Goal: Task Accomplishment & Management: Use online tool/utility

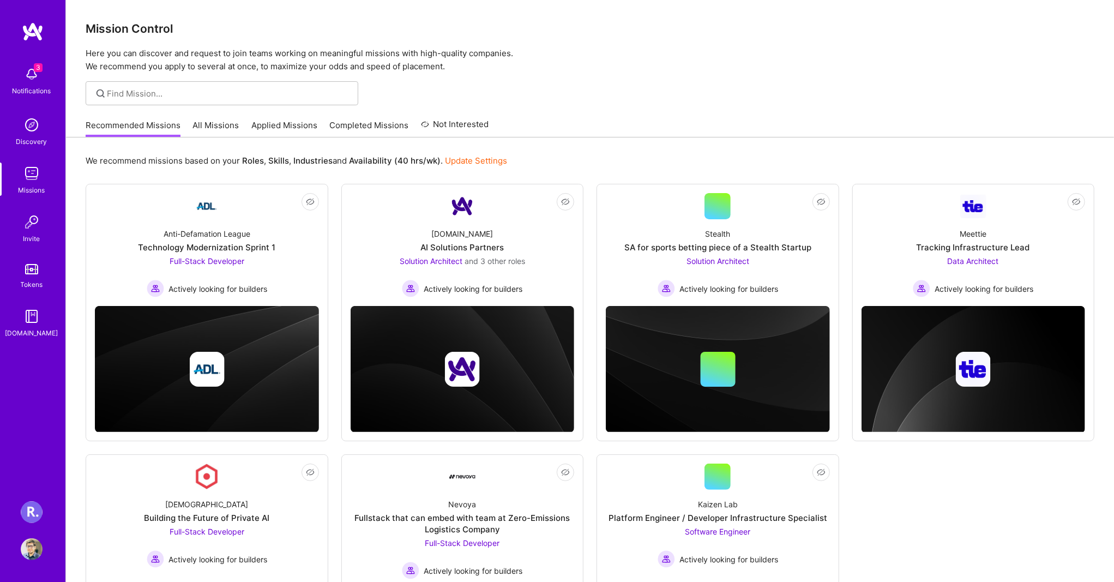
click at [32, 506] on img at bounding box center [32, 512] width 22 height 22
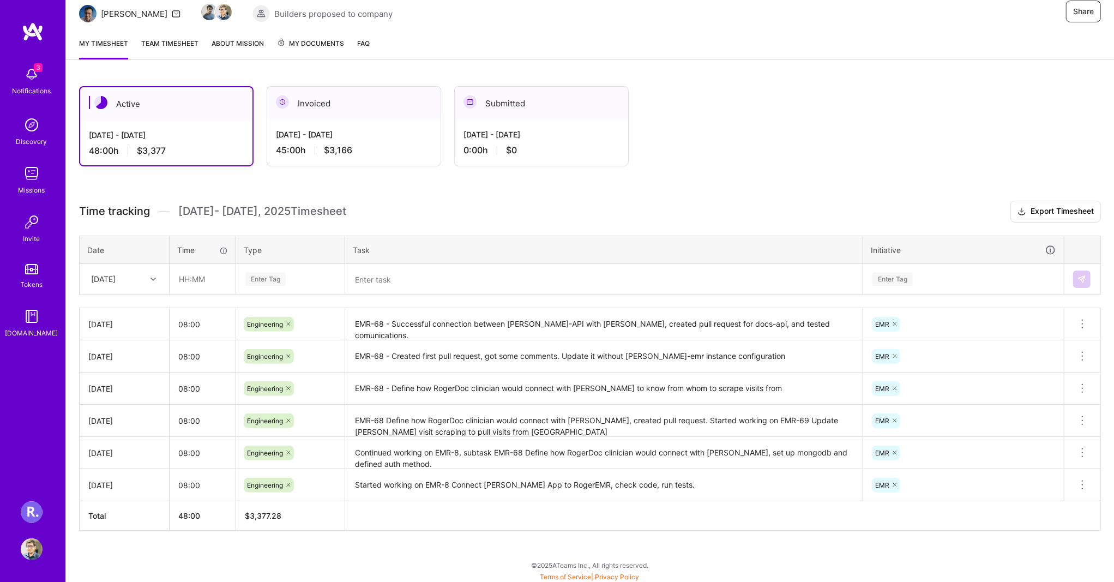
scroll to position [115, 0]
click at [116, 273] on div "[DATE]" at bounding box center [103, 278] width 25 height 11
click at [144, 274] on div "[DATE]" at bounding box center [116, 278] width 61 height 18
click at [124, 428] on div "[DATE]" at bounding box center [124, 429] width 88 height 20
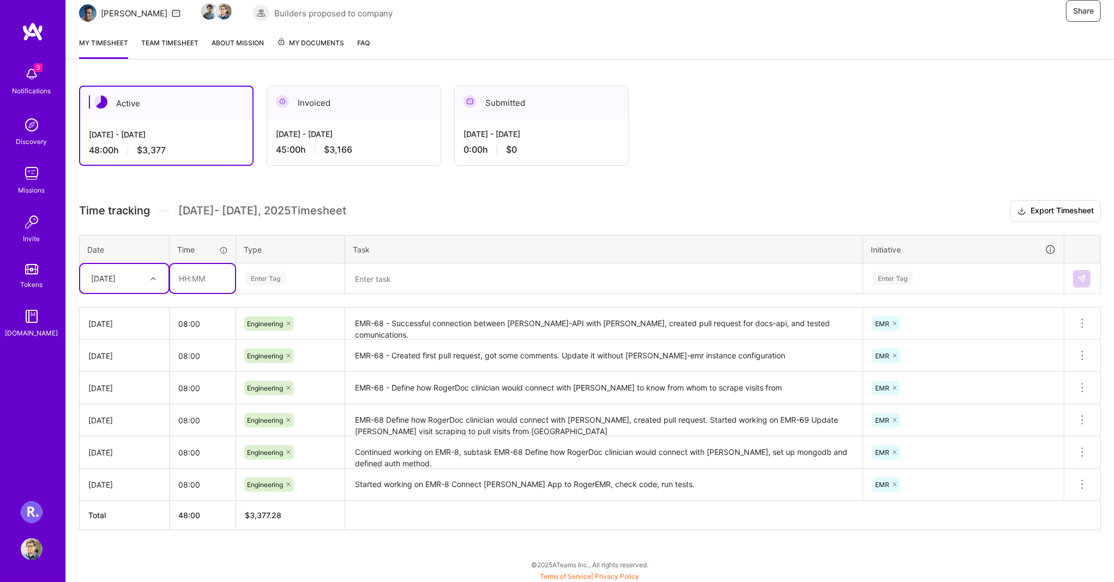
click at [203, 286] on input "text" at bounding box center [202, 278] width 65 height 29
type input "08:00"
click at [271, 279] on div "Enter Tag" at bounding box center [265, 278] width 40 height 17
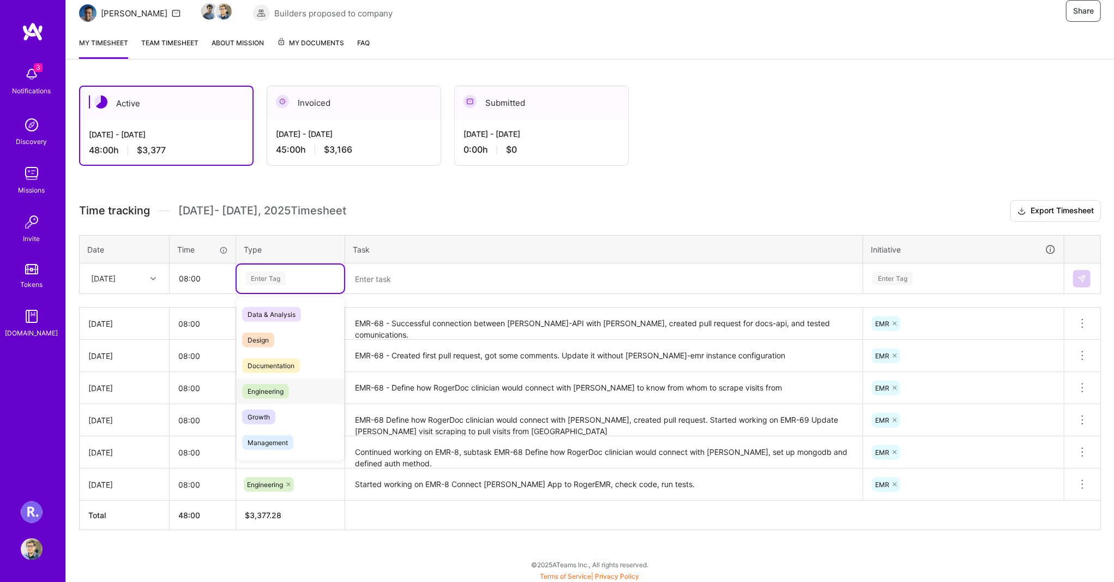
click at [265, 380] on div "Engineering" at bounding box center [290, 392] width 107 height 26
click at [413, 273] on textarea at bounding box center [603, 279] width 515 height 28
